Goal: Navigation & Orientation: Find specific page/section

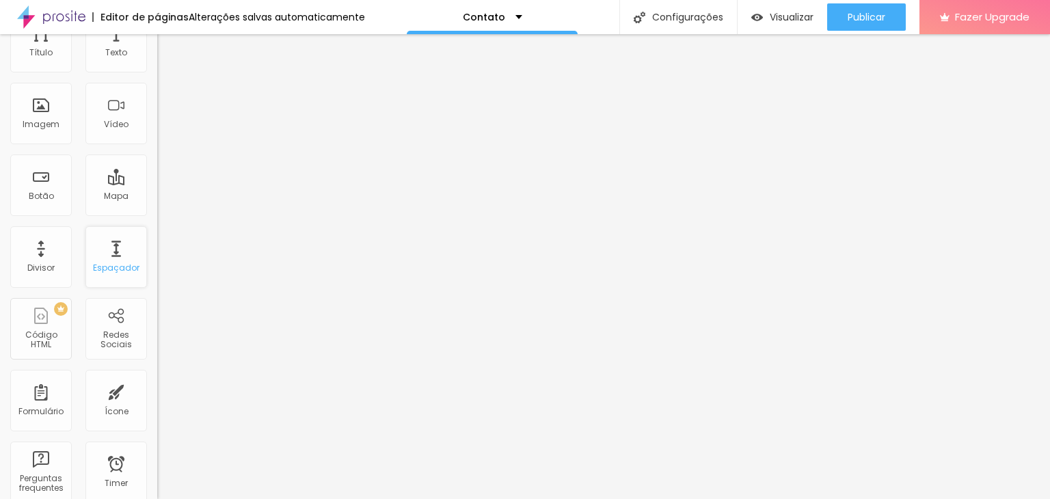
scroll to position [137, 0]
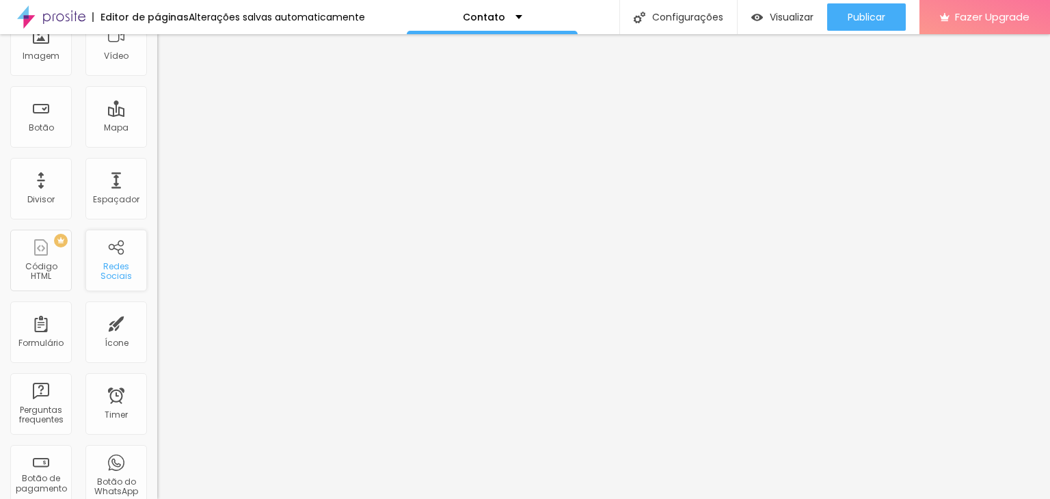
click at [106, 263] on div "Redes Sociais" at bounding box center [116, 272] width 54 height 20
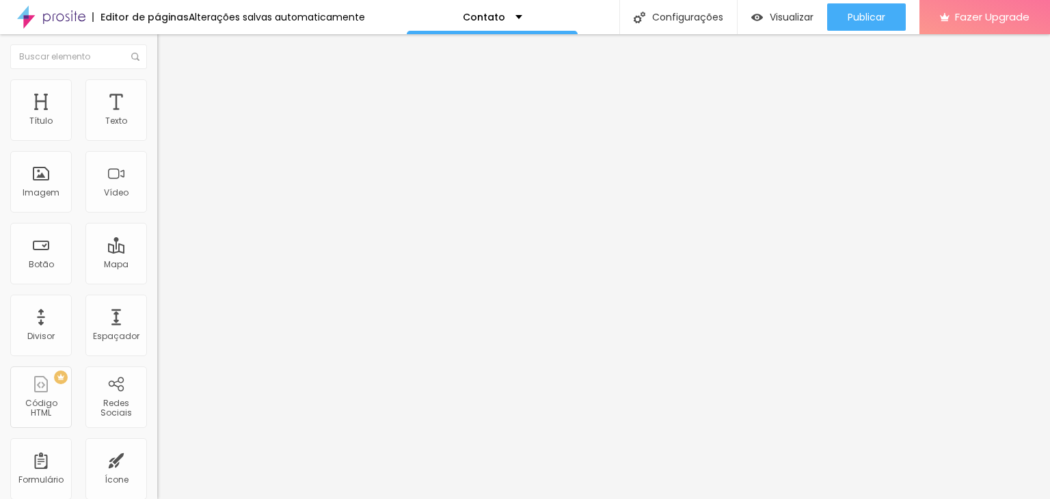
click at [167, 45] on img "button" at bounding box center [172, 49] width 11 height 11
click at [514, 20] on div "Contato" at bounding box center [492, 17] width 171 height 34
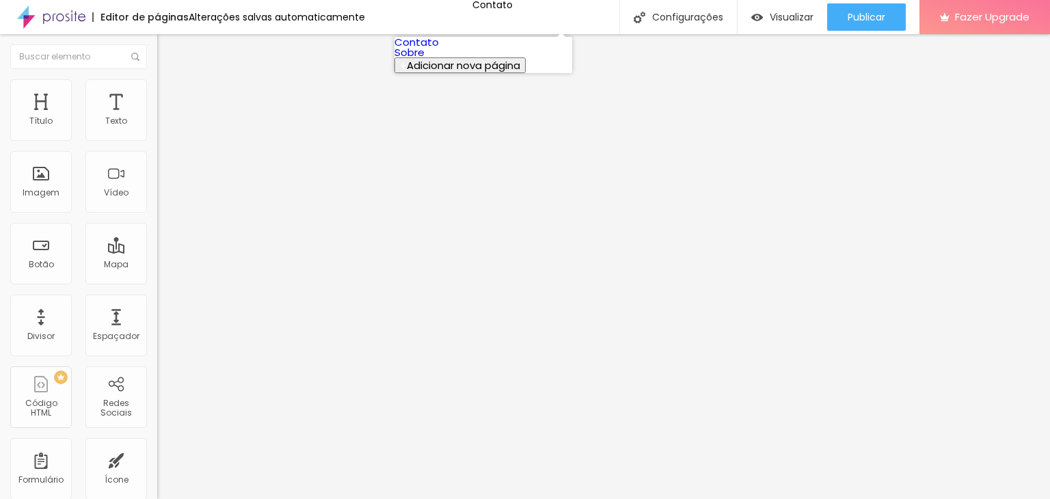
click at [424, 59] on link "Sobre" at bounding box center [409, 52] width 30 height 14
